Goal: Task Accomplishment & Management: Use online tool/utility

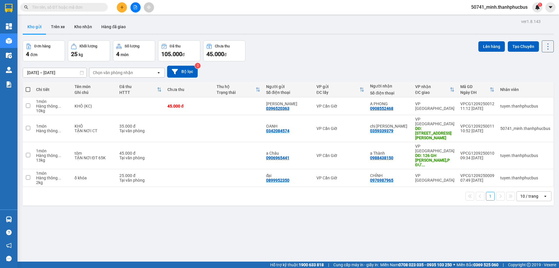
click at [168, 244] on div "ver 1.8.143 Kho gửi Trên xe Kho nhận Hàng đã giao Đơn hàng 4 đơn Khối lượng 25 …" at bounding box center [287, 151] width 535 height 268
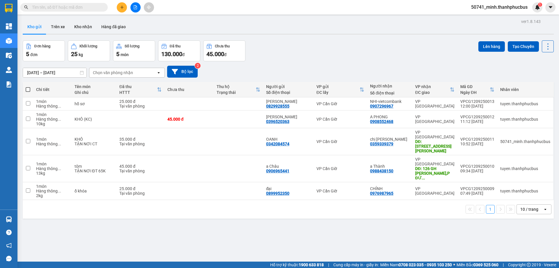
click at [30, 90] on span at bounding box center [28, 89] width 5 height 5
click at [28, 87] on input "checkbox" at bounding box center [28, 87] width 0 height 0
checkbox input "true"
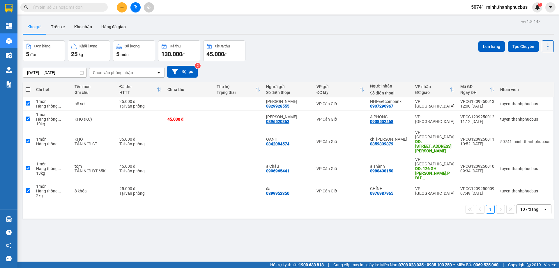
checkbox input "true"
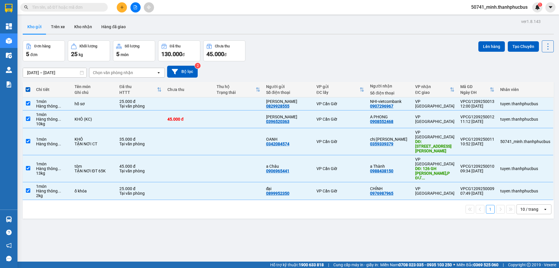
click at [483, 46] on button "Lên hàng" at bounding box center [491, 46] width 26 height 10
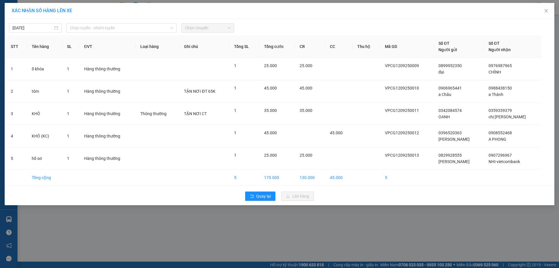
click at [138, 29] on span "Chọn tuyến - nhóm tuyến" at bounding box center [121, 28] width 103 height 9
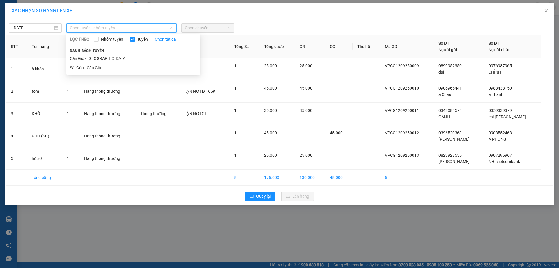
click at [95, 59] on li "Cần Giờ - Sài Gòn" at bounding box center [133, 58] width 134 height 9
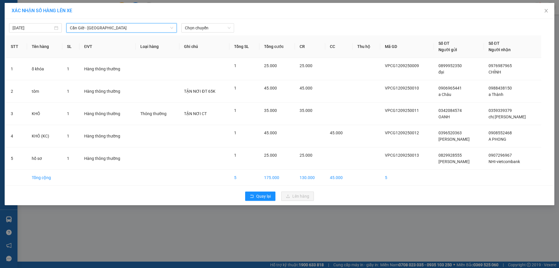
click at [210, 31] on span "Chọn chuyến" at bounding box center [208, 28] width 46 height 9
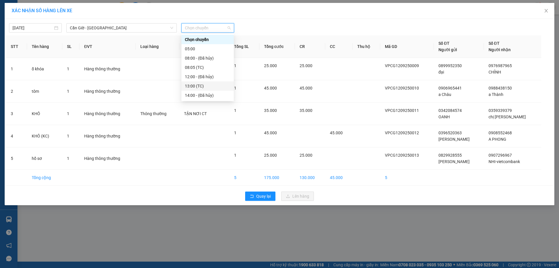
click at [198, 86] on div "13:00 (TC)" at bounding box center [207, 86] width 45 height 6
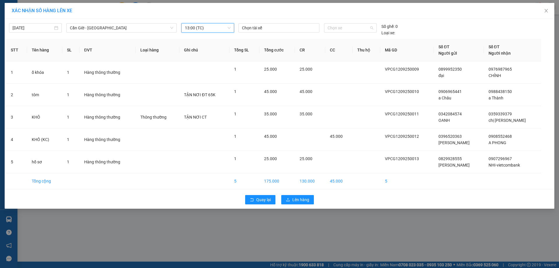
click at [350, 28] on span "Chọn xe" at bounding box center [349, 28] width 45 height 9
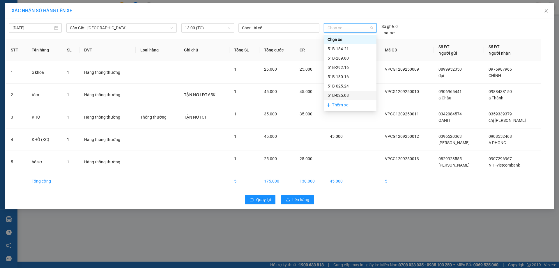
click at [337, 97] on div "51B-025.08" at bounding box center [349, 95] width 45 height 6
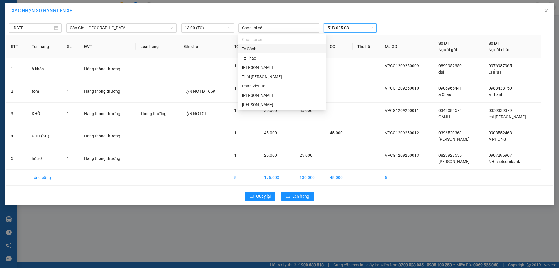
click at [280, 30] on div at bounding box center [279, 27] width 78 height 7
click at [253, 106] on div "Lê Văn Hòa" at bounding box center [282, 105] width 80 height 6
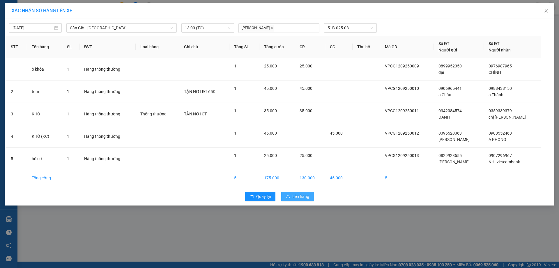
click at [294, 198] on span "Lên hàng" at bounding box center [300, 197] width 17 height 6
